Goal: Information Seeking & Learning: Learn about a topic

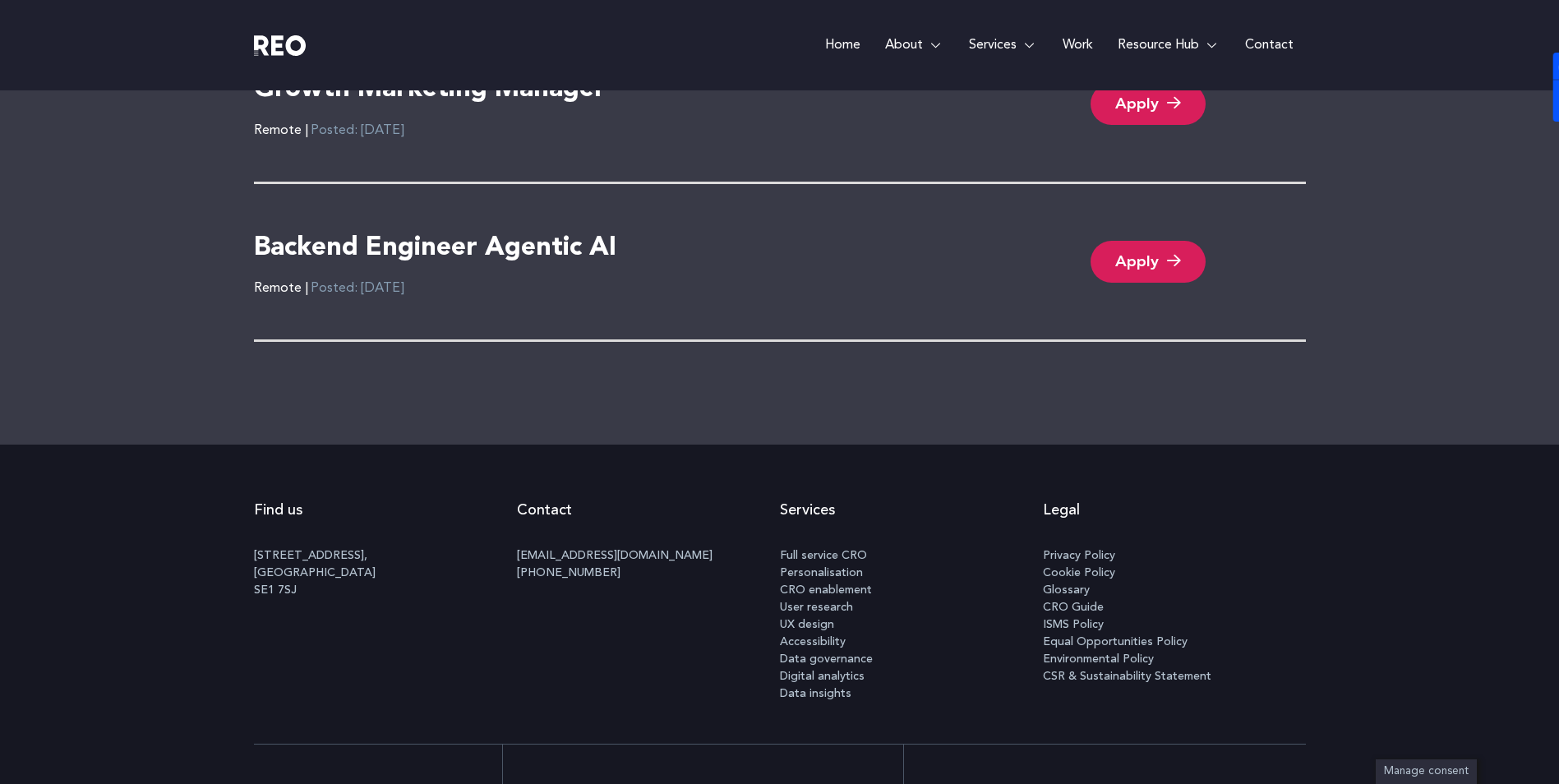
scroll to position [3315, 0]
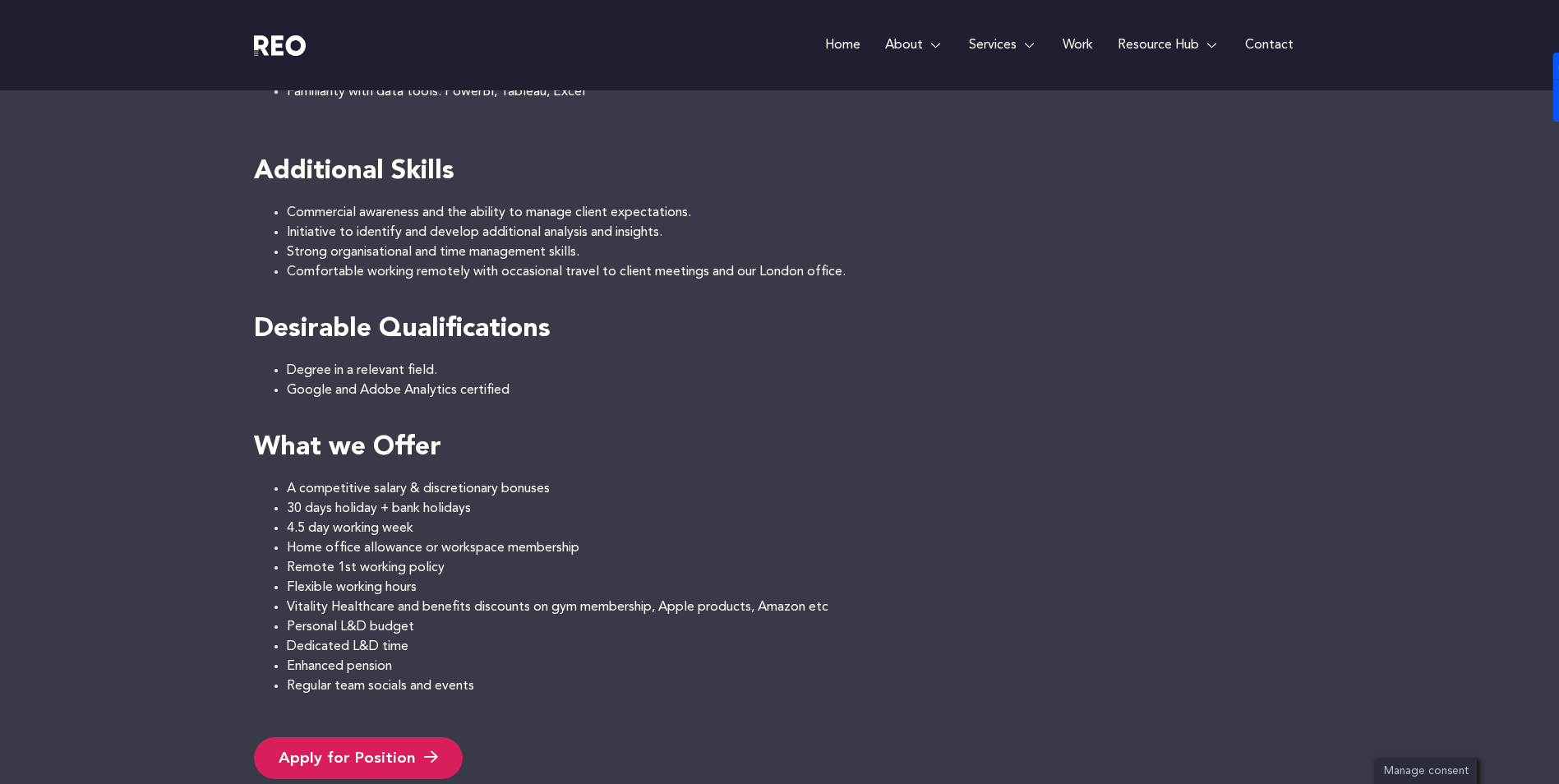
scroll to position [986, 0]
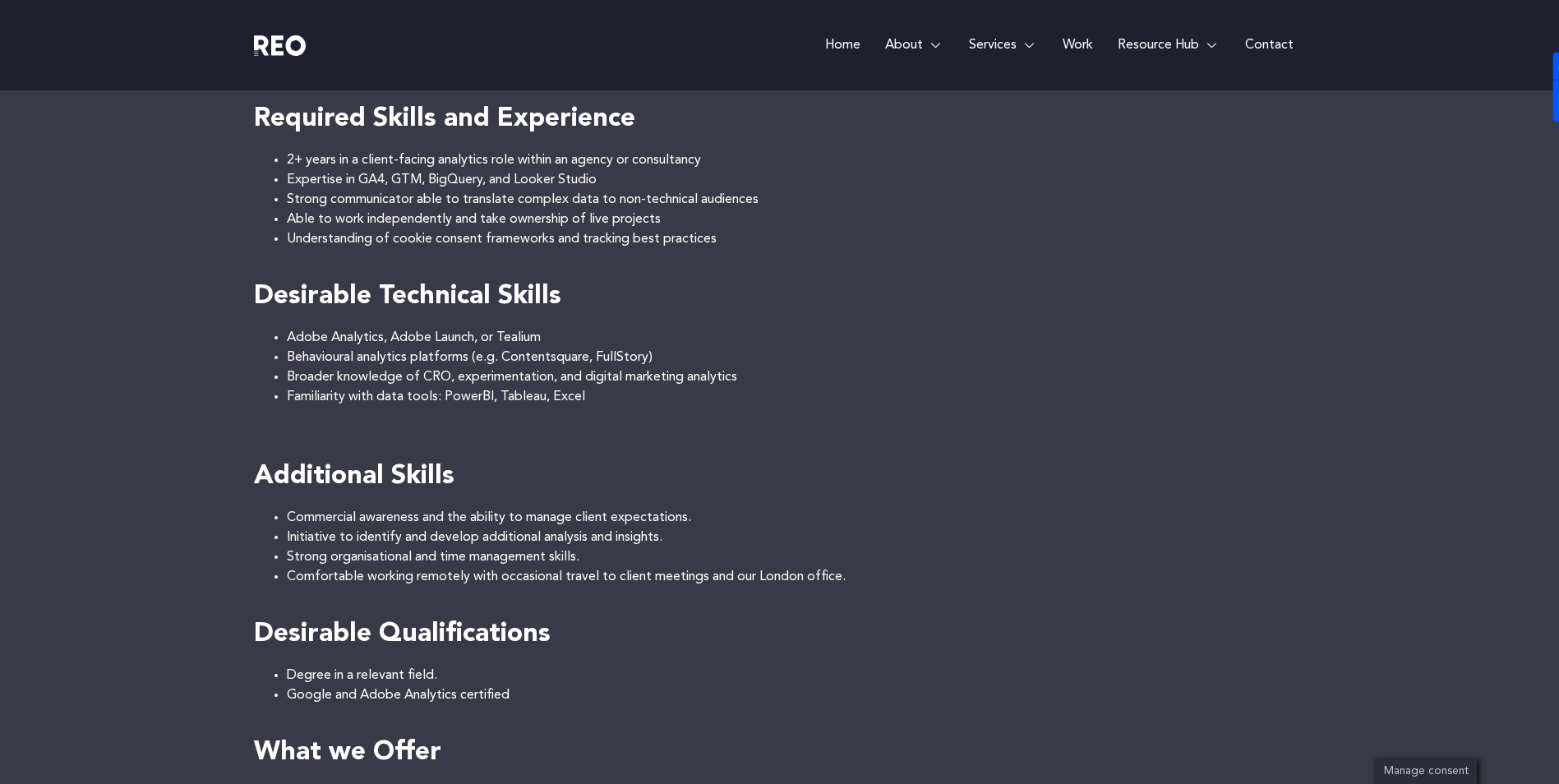
click at [1193, 513] on li "Commercial awareness and the ability to manage client expectations." at bounding box center [796, 518] width 1019 height 20
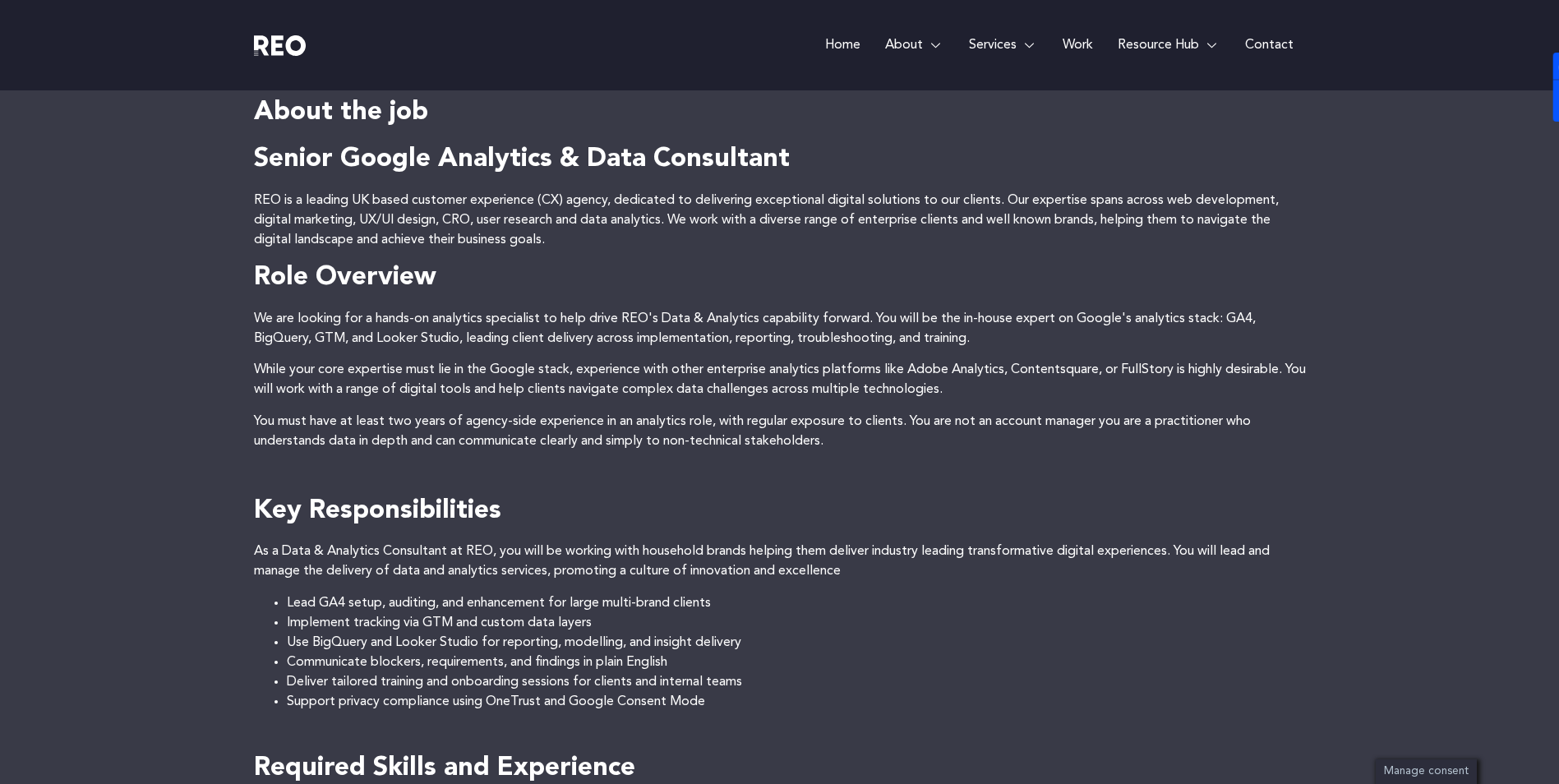
scroll to position [0, 0]
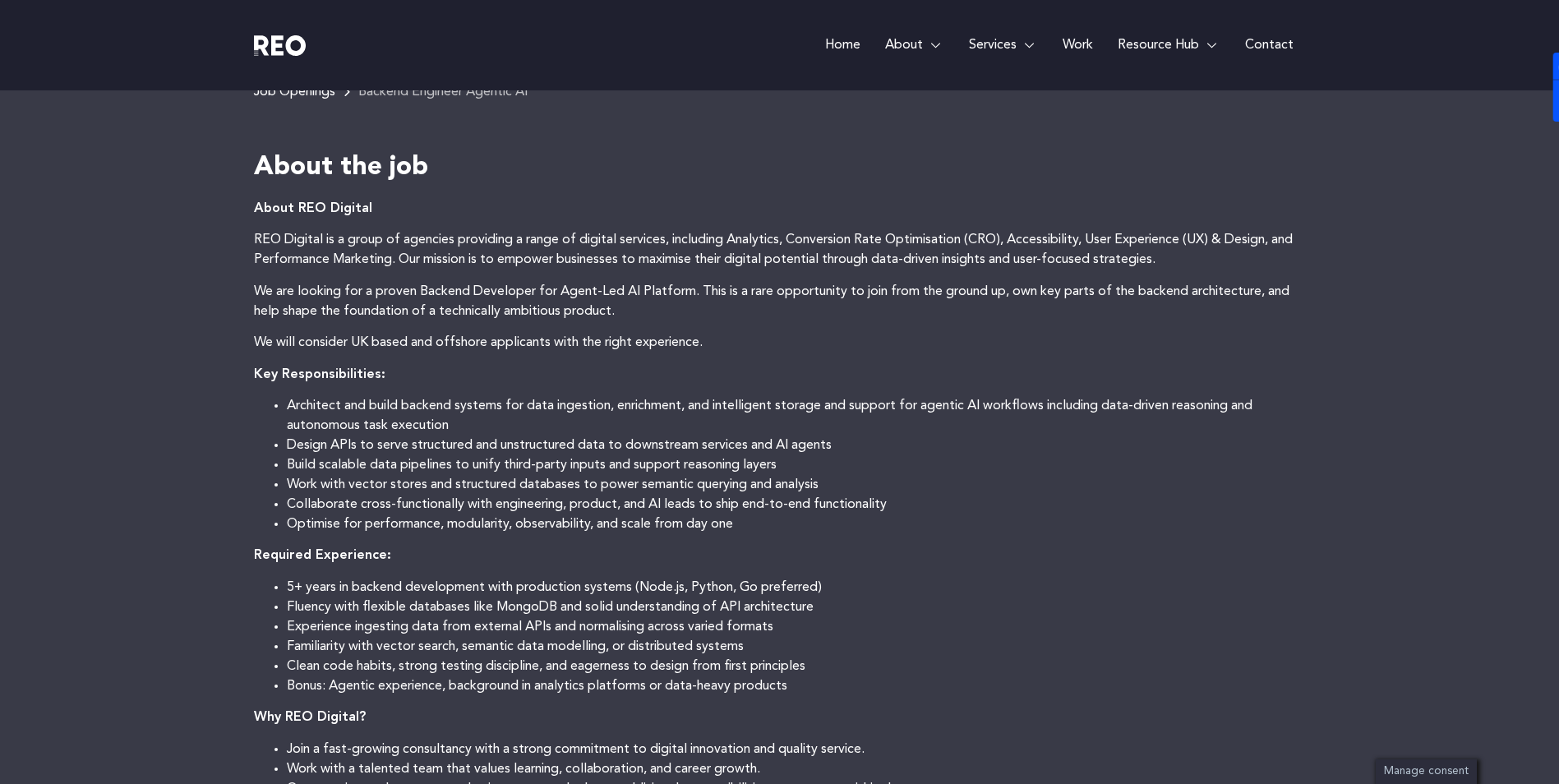
scroll to position [411, 0]
